Goal: Transaction & Acquisition: Purchase product/service

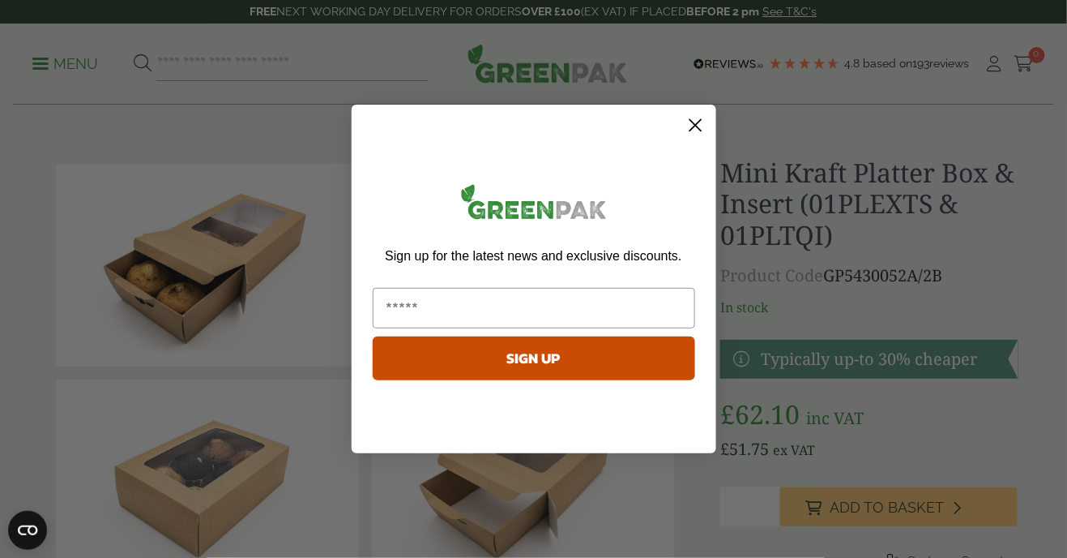
click at [682, 125] on circle "Close dialog" at bounding box center [695, 125] width 27 height 27
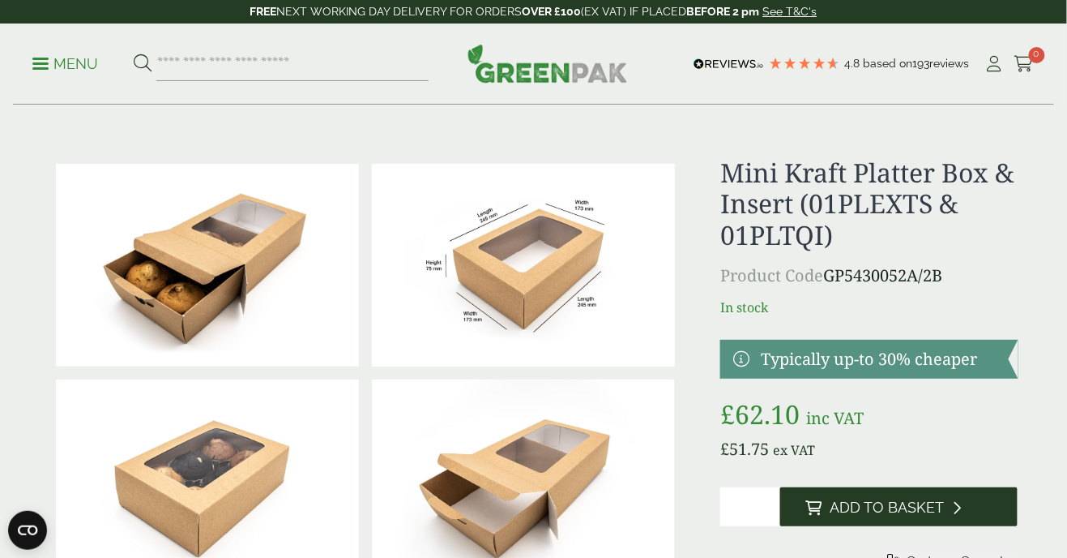
click at [898, 501] on span "Add to Basket" at bounding box center [888, 507] width 114 height 18
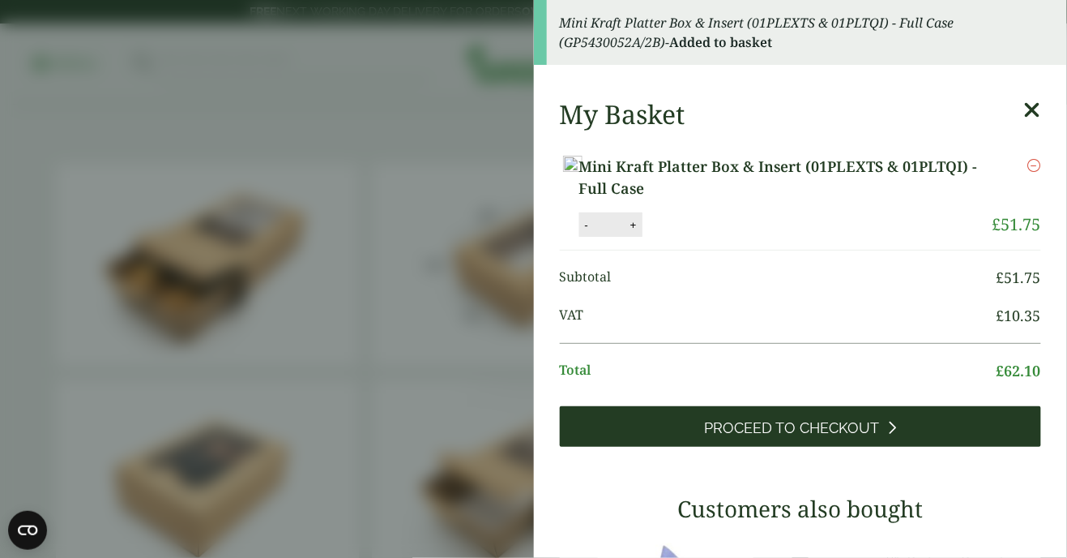
click at [853, 436] on span "Proceed to Checkout" at bounding box center [791, 428] width 175 height 18
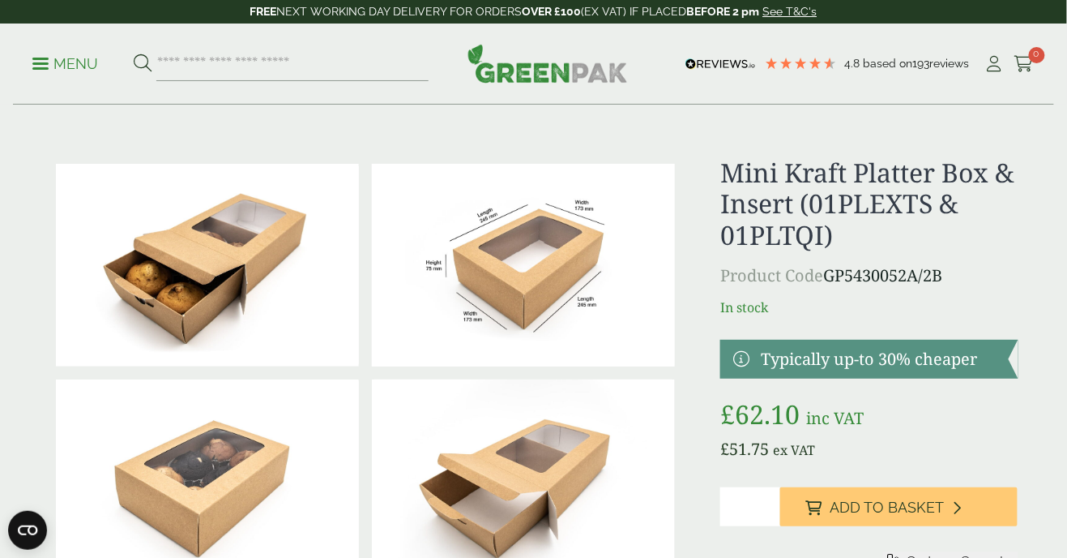
click at [46, 89] on div "Menu 4.8 Based on 193 reviews My Account" at bounding box center [533, 64] width 1041 height 81
click at [46, 58] on link "Menu" at bounding box center [65, 62] width 66 height 16
click at [49, 62] on p "Menu" at bounding box center [65, 63] width 66 height 19
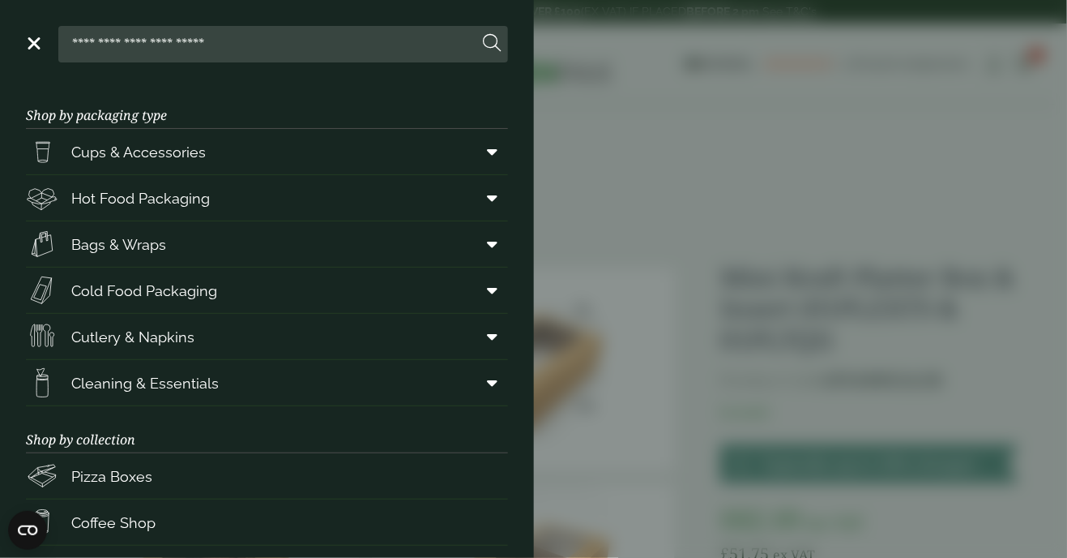
click at [233, 47] on input "search" at bounding box center [272, 44] width 414 height 34
type input "********"
click at [484, 33] on button at bounding box center [493, 43] width 18 height 21
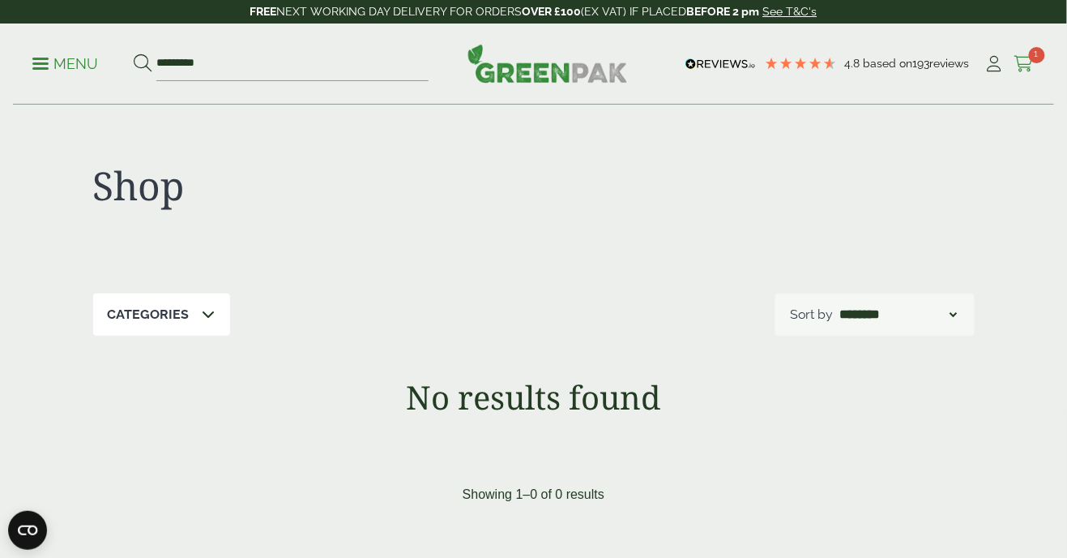
click at [1031, 64] on icon at bounding box center [1025, 64] width 20 height 16
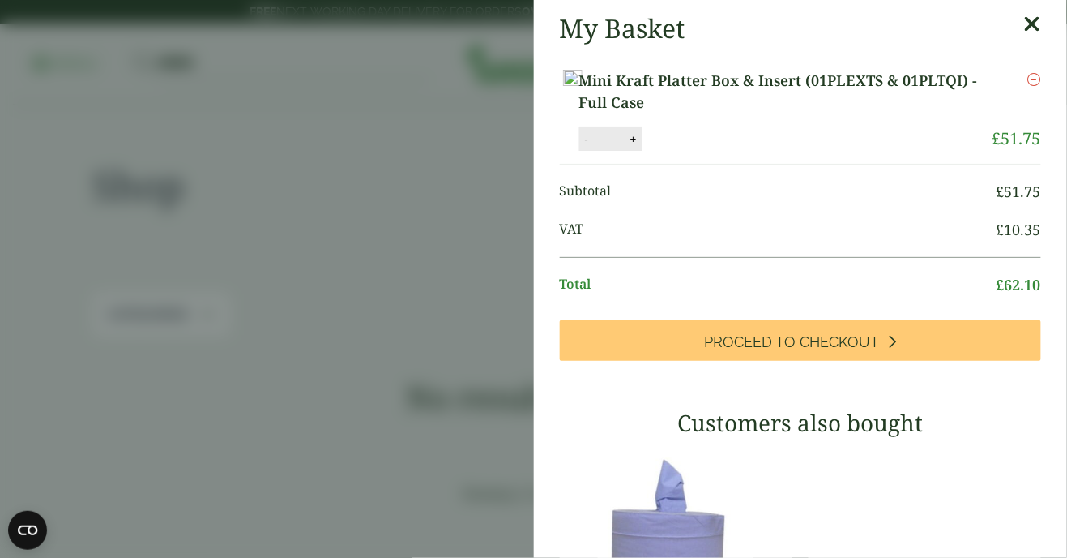
click at [1030, 21] on icon at bounding box center [1032, 24] width 17 height 23
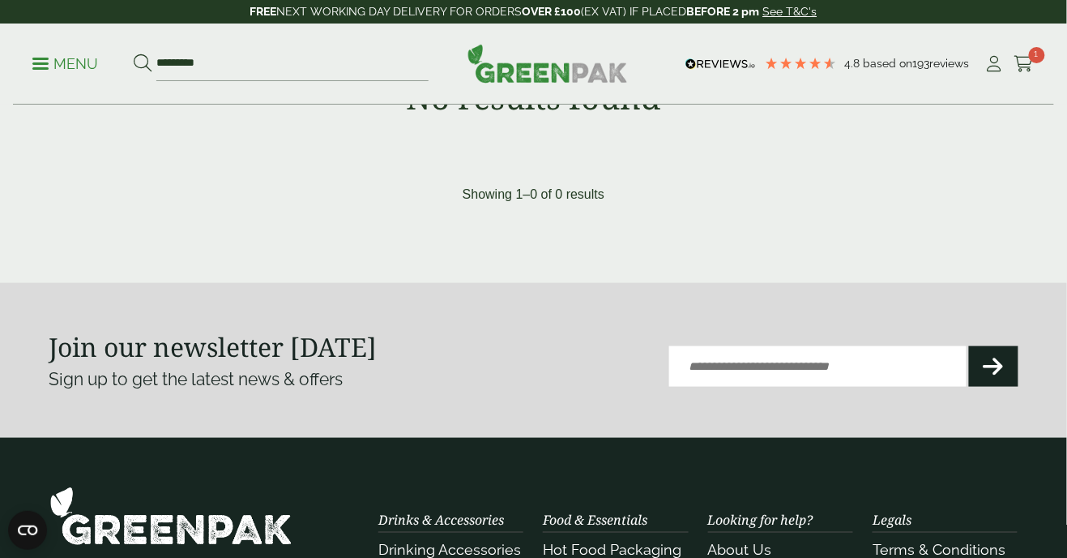
scroll to position [562, 0]
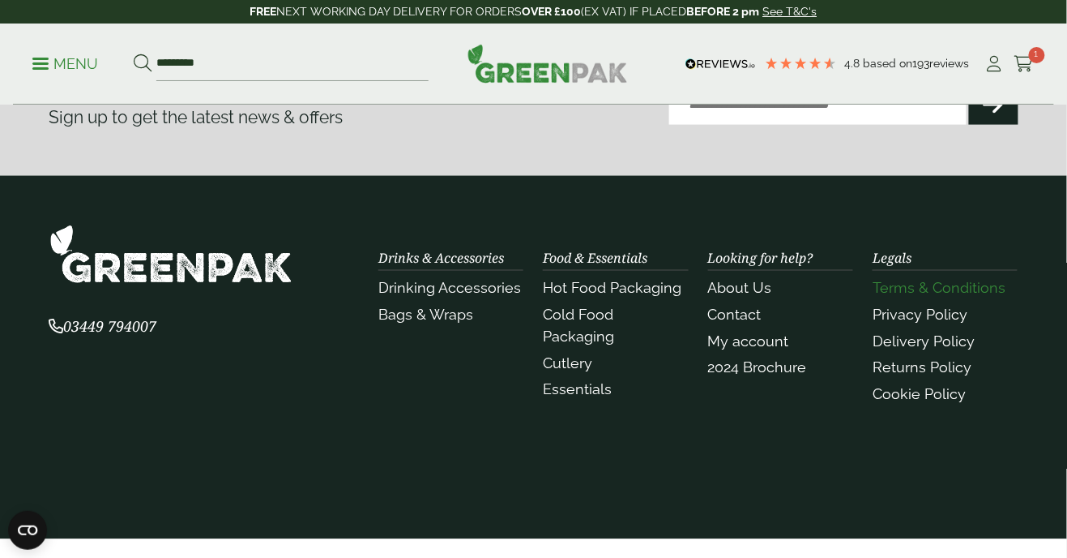
click at [938, 289] on link "Terms & Conditions" at bounding box center [939, 288] width 133 height 17
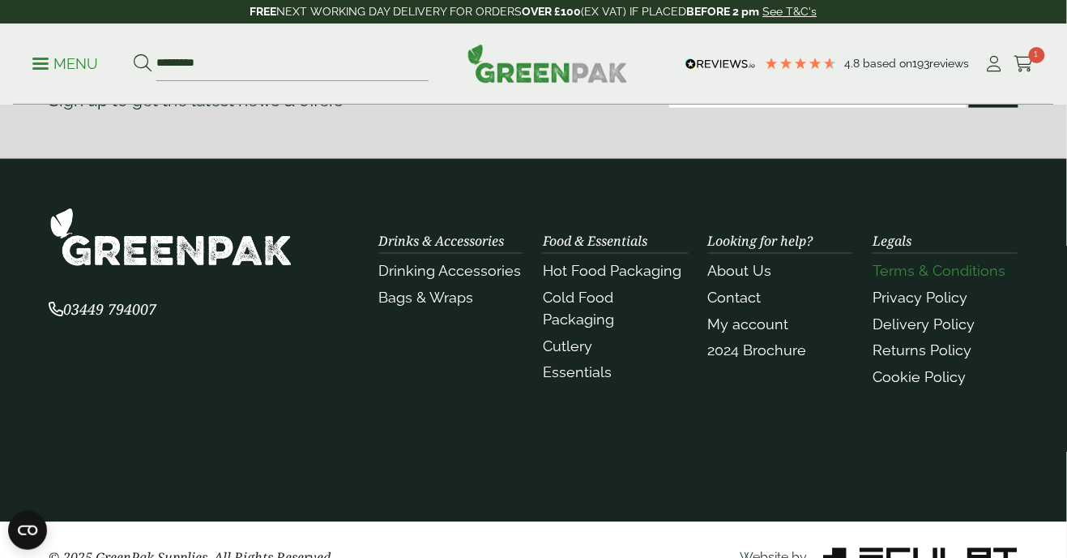
scroll to position [609, 0]
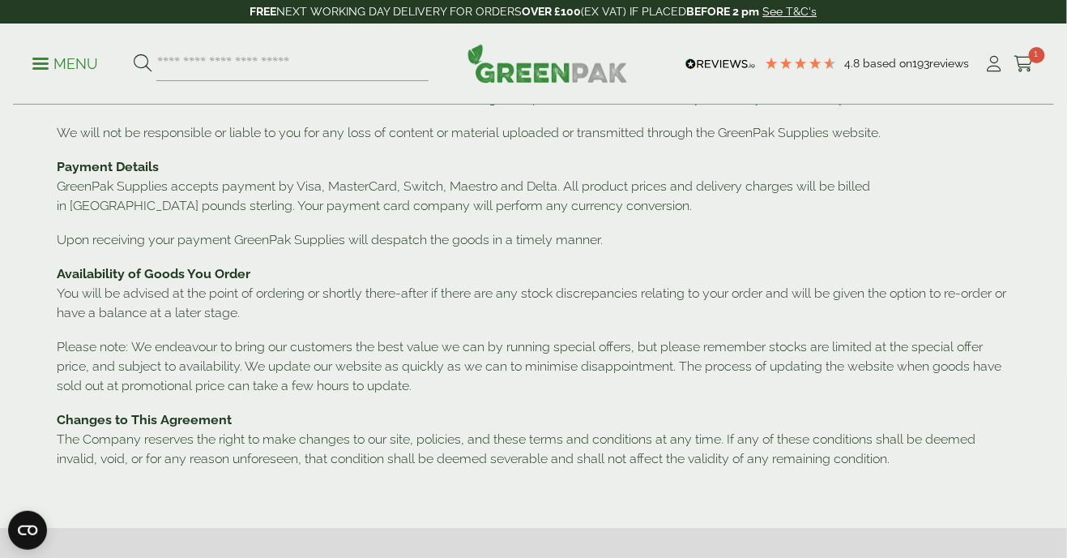
scroll to position [1063, 0]
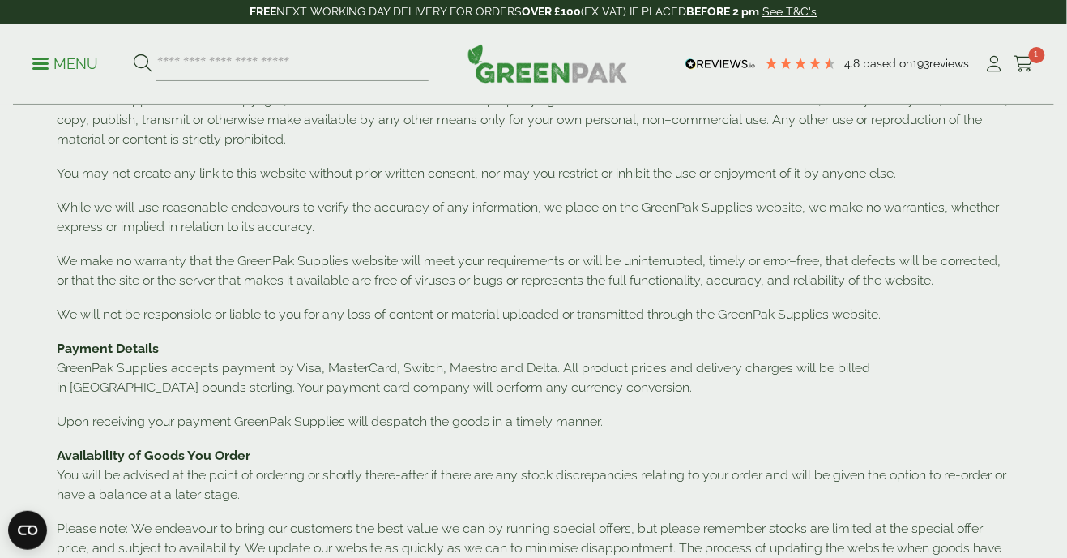
scroll to position [888, 0]
